Goal: Book appointment/travel/reservation

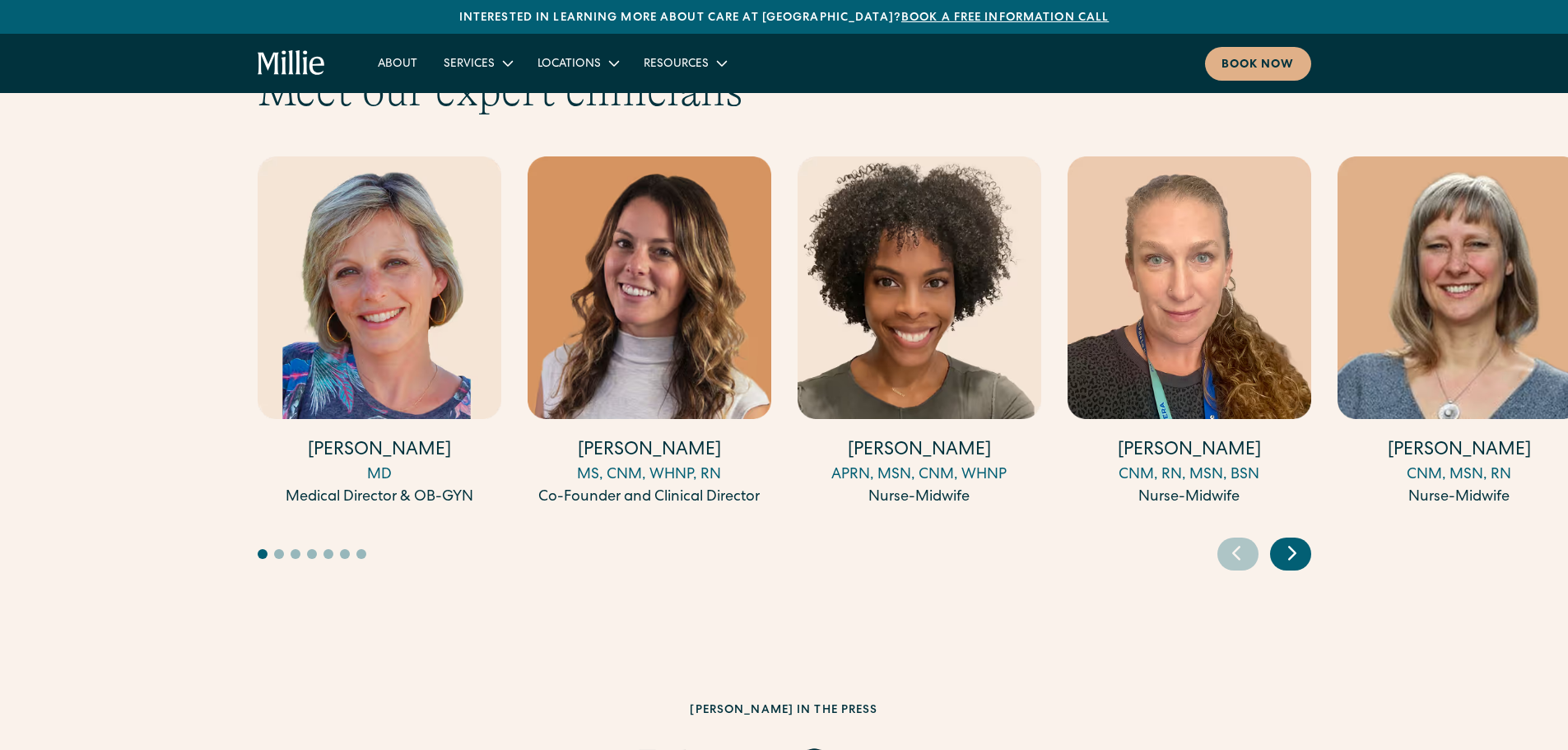
scroll to position [4563, 0]
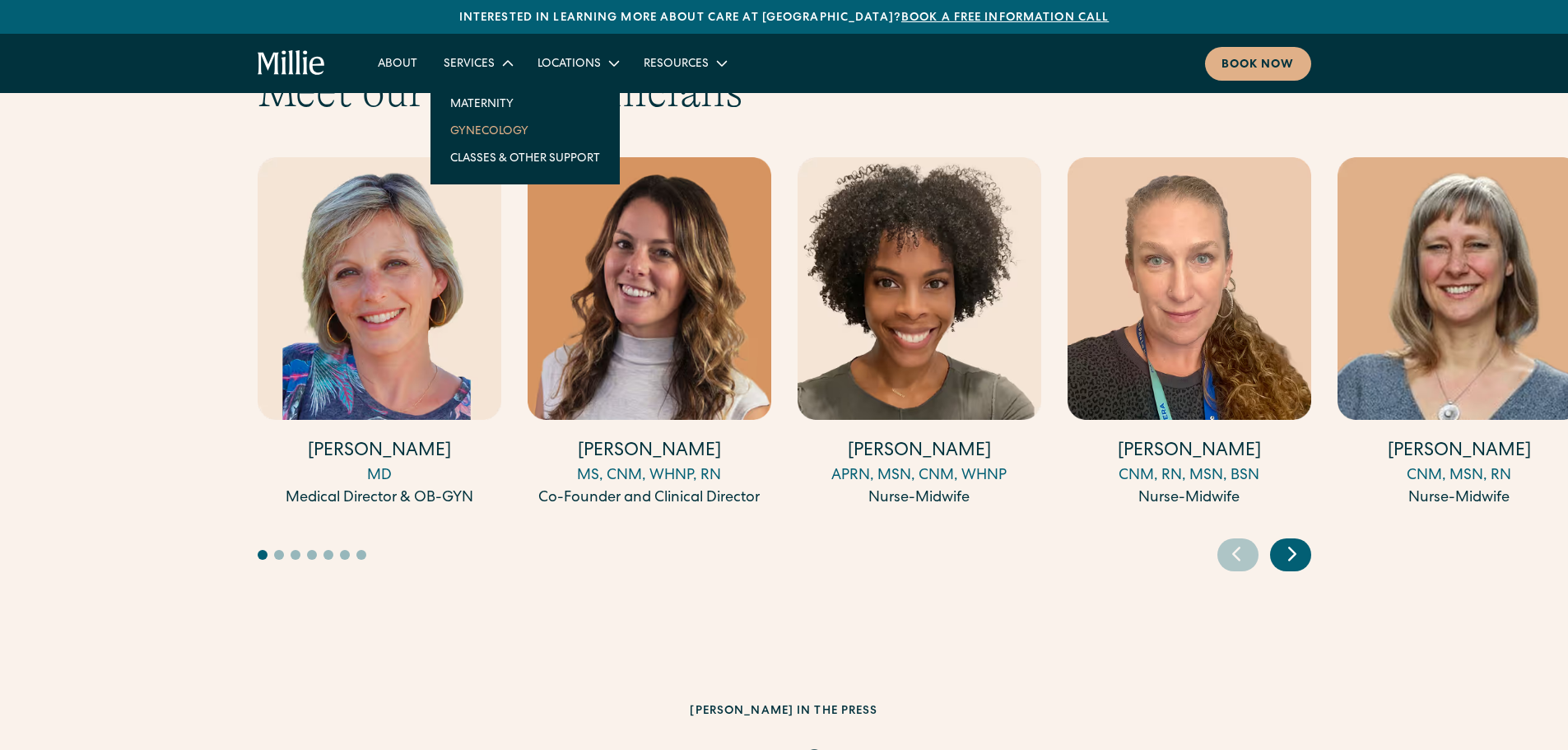
click at [469, 127] on link "Gynecology" at bounding box center [525, 131] width 176 height 27
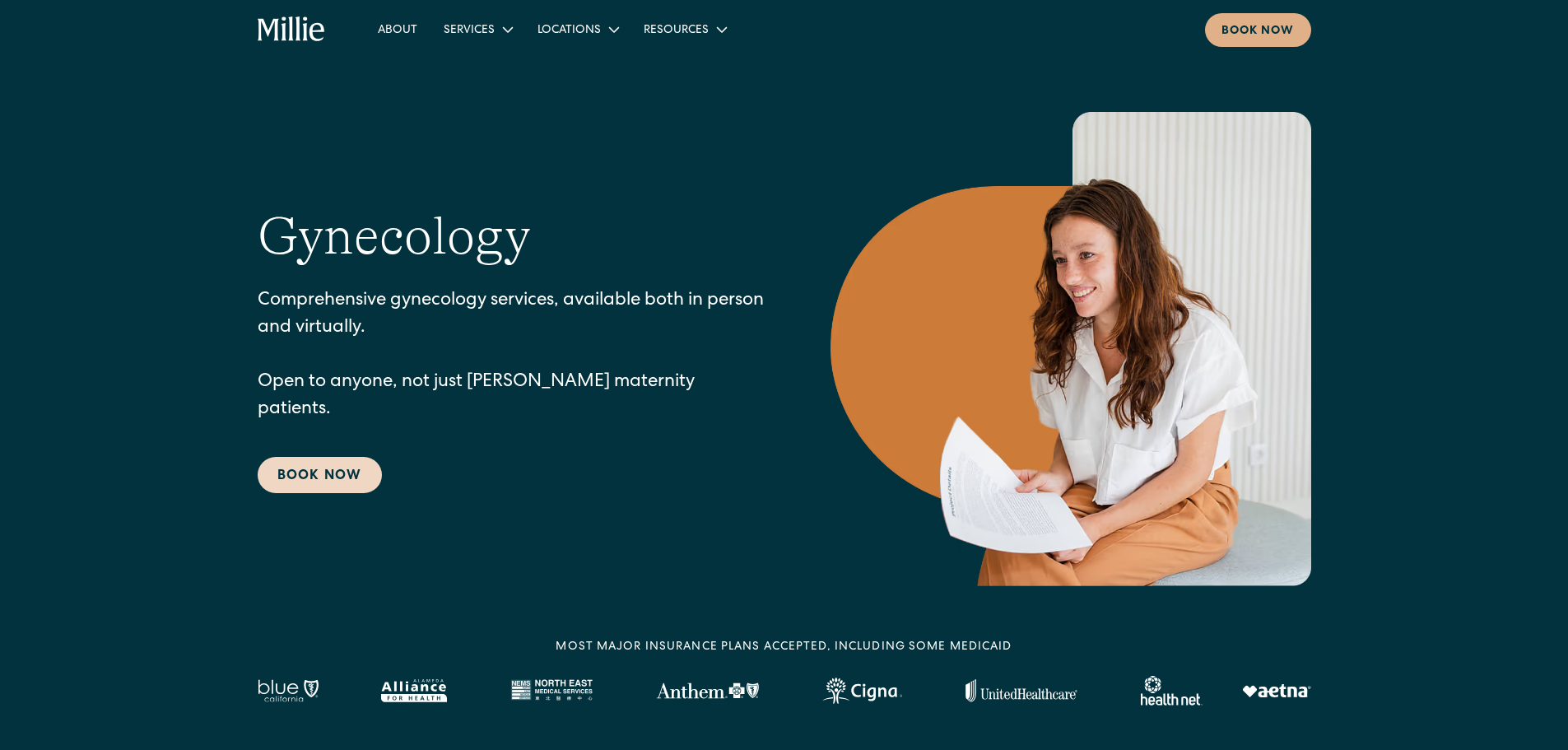
click at [319, 459] on link "Book Now" at bounding box center [319, 475] width 124 height 37
